Goal: Information Seeking & Learning: Learn about a topic

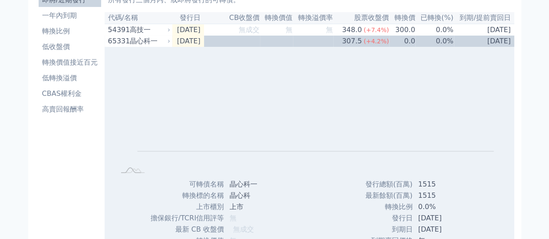
scroll to position [43, 0]
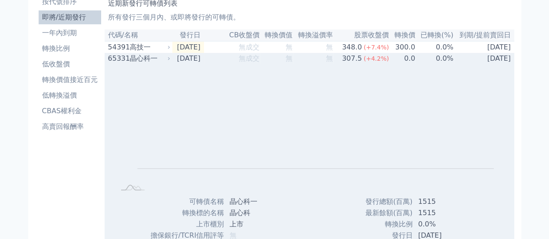
click at [171, 61] on icon at bounding box center [168, 58] width 5 height 5
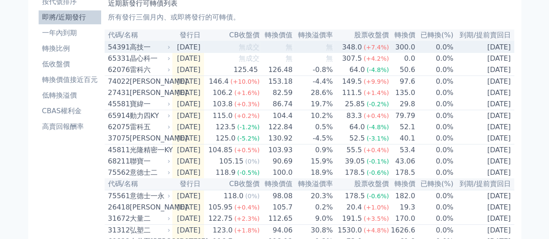
click at [171, 49] on icon at bounding box center [168, 47] width 5 height 5
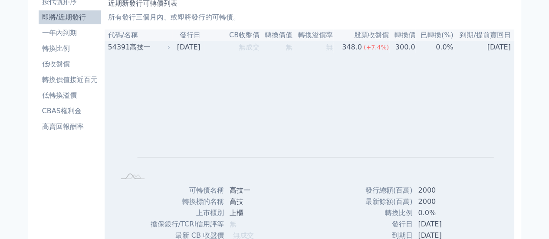
click at [138, 52] on div "高技一" at bounding box center [149, 47] width 39 height 10
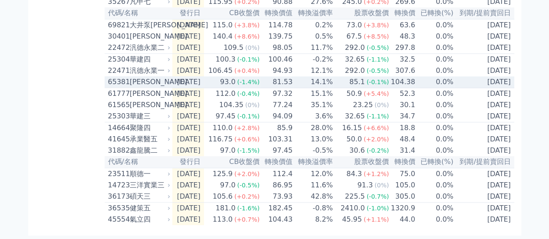
scroll to position [401, 0]
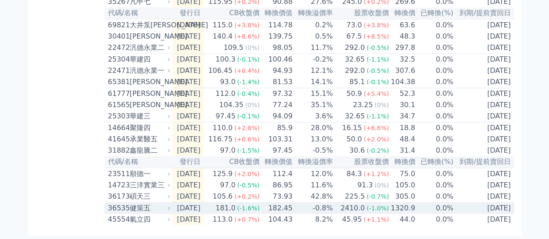
click at [133, 208] on div "健策五" at bounding box center [149, 208] width 39 height 10
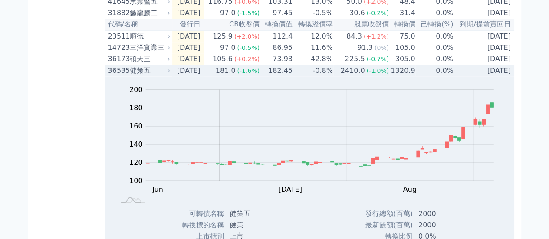
scroll to position [531, 0]
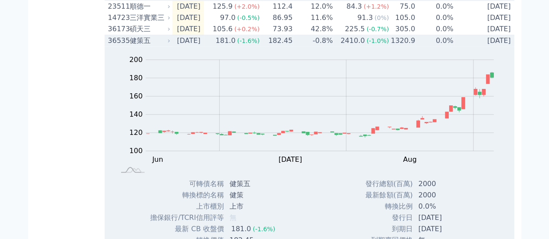
click at [125, 46] on div "36535" at bounding box center [118, 41] width 20 height 10
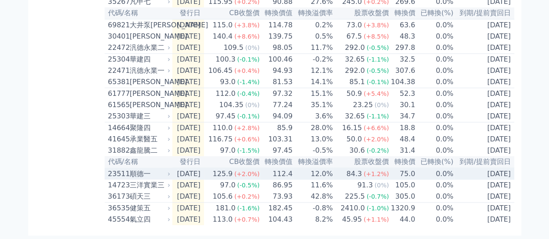
click at [140, 170] on div "順德一" at bounding box center [149, 174] width 39 height 10
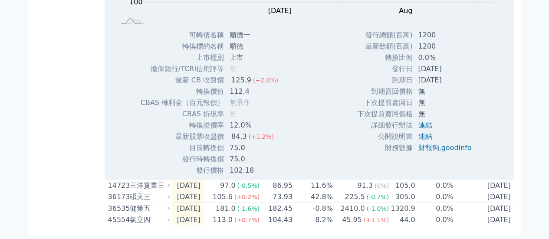
scroll to position [661, 0]
click at [234, 165] on td "75.0" at bounding box center [254, 159] width 61 height 11
click at [234, 131] on td "12.0%" at bounding box center [254, 125] width 61 height 11
drag, startPoint x: 234, startPoint y: 32, endPoint x: 240, endPoint y: 31, distance: 7.1
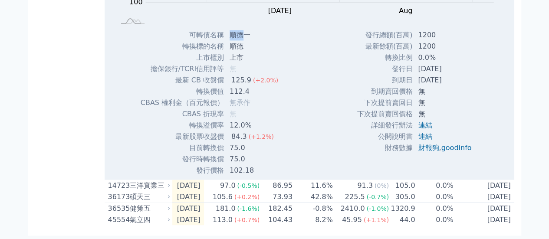
click at [240, 31] on td "順德一" at bounding box center [254, 35] width 61 height 11
copy td "順德"
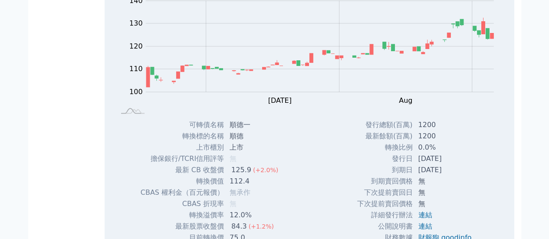
scroll to position [509, 0]
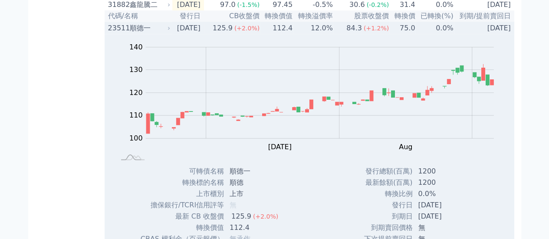
click at [146, 33] on div "順德一" at bounding box center [149, 28] width 39 height 10
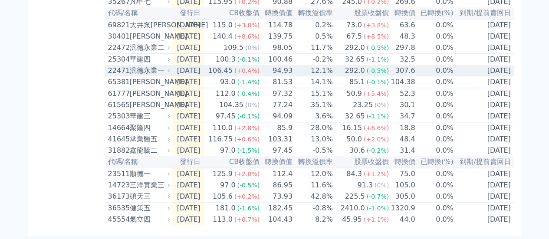
scroll to position [401, 0]
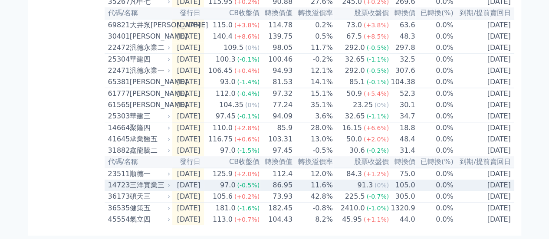
click at [148, 180] on div "三洋實業三" at bounding box center [149, 185] width 39 height 10
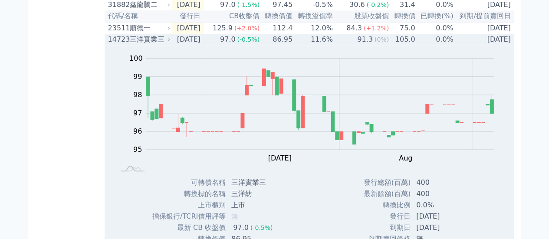
click at [114, 45] on div "14723" at bounding box center [118, 39] width 20 height 10
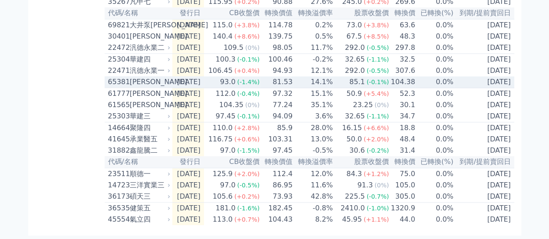
scroll to position [401, 0]
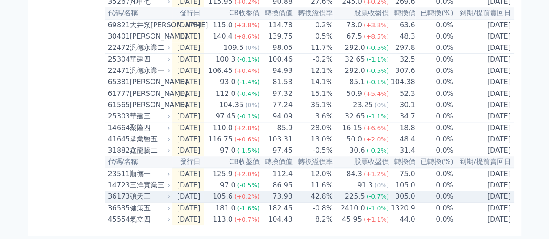
click at [140, 193] on div "碩天三" at bounding box center [149, 196] width 39 height 10
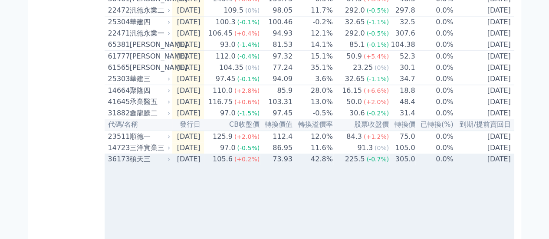
scroll to position [509, 0]
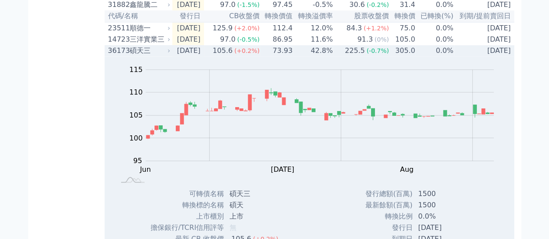
click at [114, 56] on div "36173" at bounding box center [118, 51] width 20 height 10
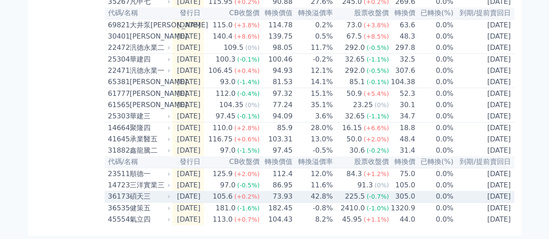
click at [144, 195] on div "碩天三" at bounding box center [149, 196] width 39 height 10
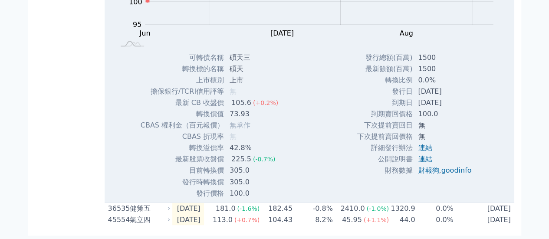
scroll to position [683, 0]
click at [147, 105] on td "最新 CB 收盤價" at bounding box center [182, 102] width 84 height 11
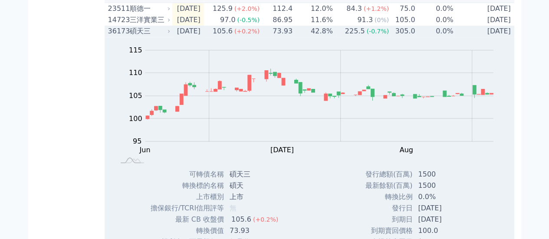
scroll to position [509, 0]
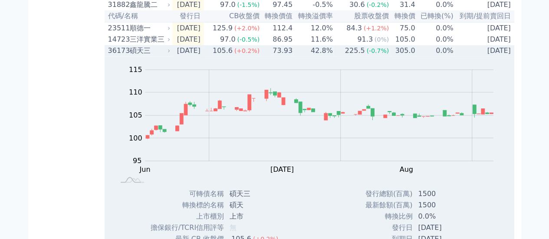
click at [171, 53] on icon at bounding box center [168, 50] width 5 height 5
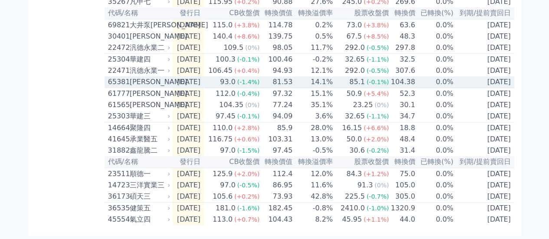
click at [144, 77] on div "[PERSON_NAME]" at bounding box center [149, 82] width 39 height 10
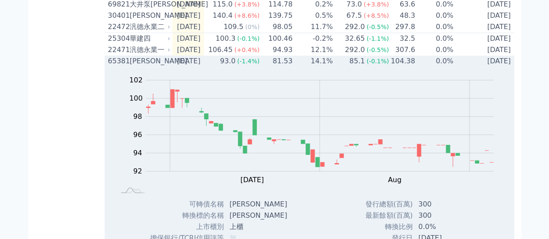
scroll to position [336, 0]
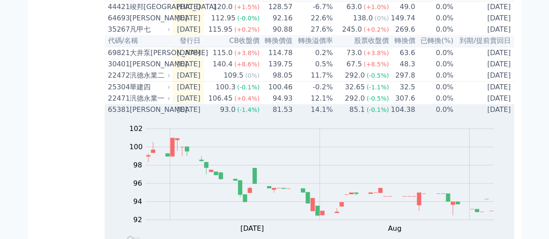
click at [133, 115] on div "[PERSON_NAME]" at bounding box center [149, 110] width 39 height 10
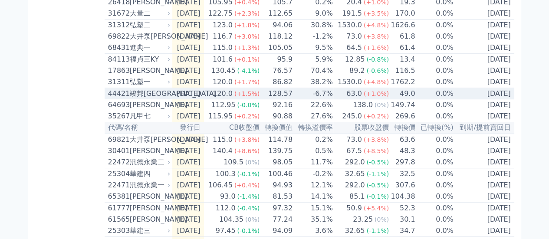
scroll to position [292, 0]
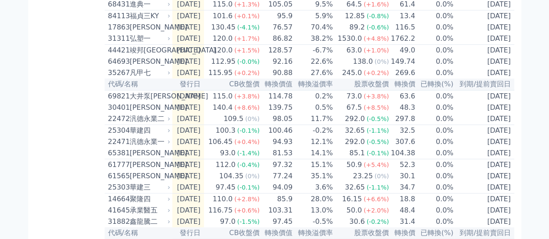
click at [50, 100] on div "按代號排序 即將/近期發行 一年內到期 轉換比例 低收盤價 轉換價值接近百元 低轉換溢價 CBAS權利金 高賣回報酬率" at bounding box center [69, 20] width 69 height 554
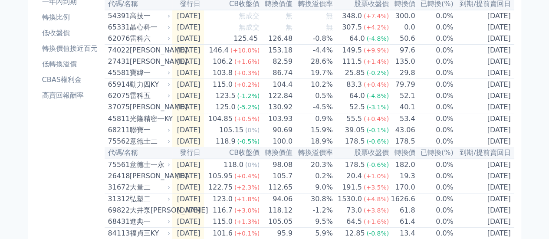
scroll to position [32, 0]
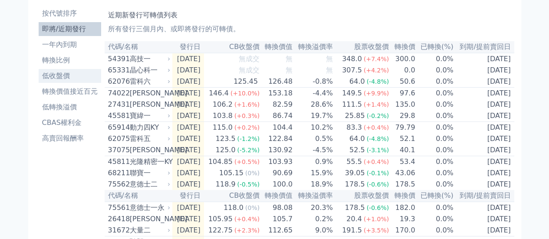
click at [50, 79] on li "低收盤價" at bounding box center [70, 76] width 63 height 10
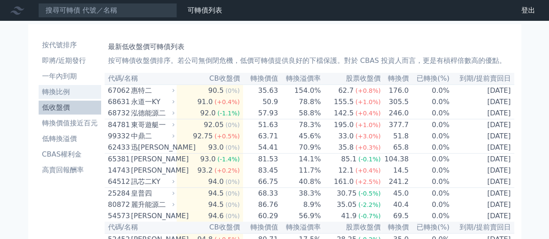
click at [63, 94] on li "轉換比例" at bounding box center [70, 92] width 63 height 10
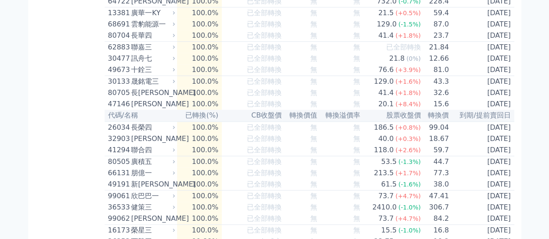
scroll to position [434, 0]
